Goal: Book appointment/travel/reservation

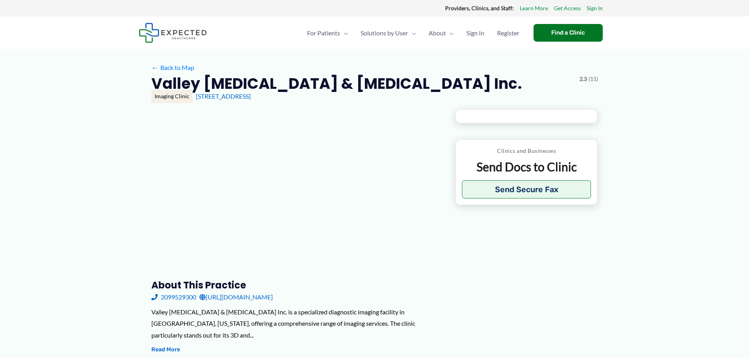
type input "**********"
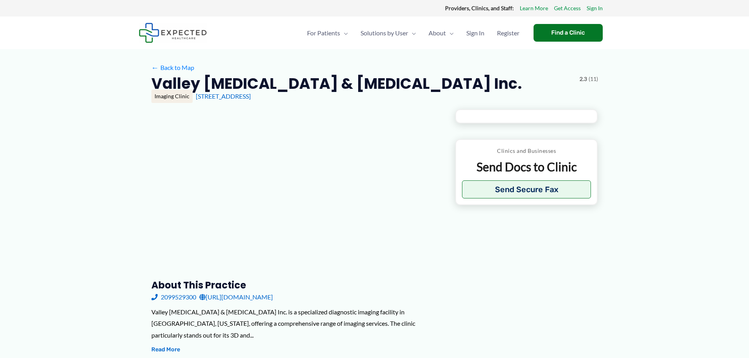
type input "**********"
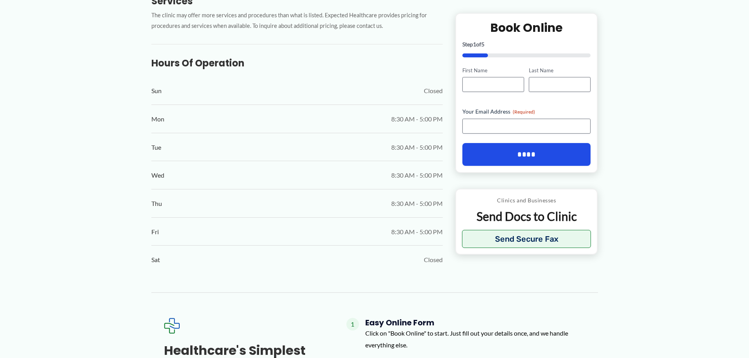
scroll to position [472, 0]
